Goal: Find contact information: Find contact information

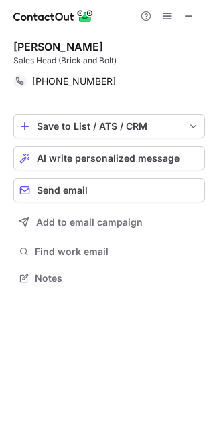
scroll to position [269, 213]
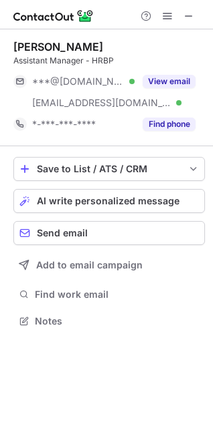
scroll to position [312, 213]
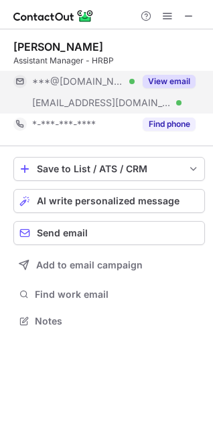
click at [164, 78] on button "View email" at bounding box center [168, 81] width 53 height 13
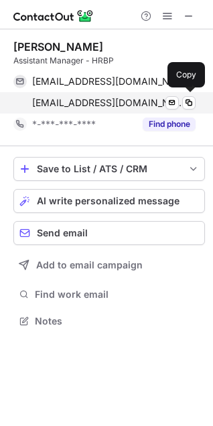
drag, startPoint x: 33, startPoint y: 100, endPoint x: 178, endPoint y: 110, distance: 146.0
click at [178, 110] on div "[EMAIL_ADDRESS][DOMAIN_NAME] Verified Send email Copy" at bounding box center [104, 102] width 182 height 21
copy span "[EMAIL_ADDRESS][DOMAIN_NAME]"
